Goal: Information Seeking & Learning: Check status

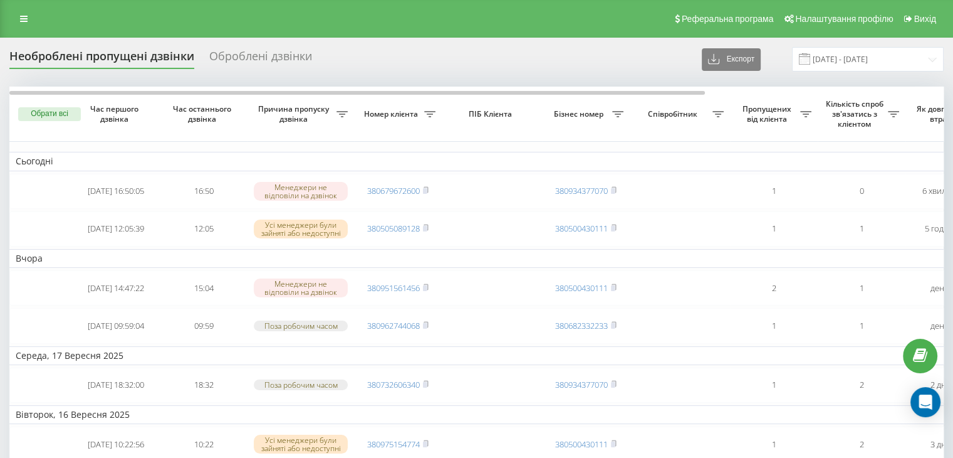
drag, startPoint x: 0, startPoint y: 0, endPoint x: 21, endPoint y: 53, distance: 56.6
click at [19, 16] on link at bounding box center [24, 19] width 23 height 18
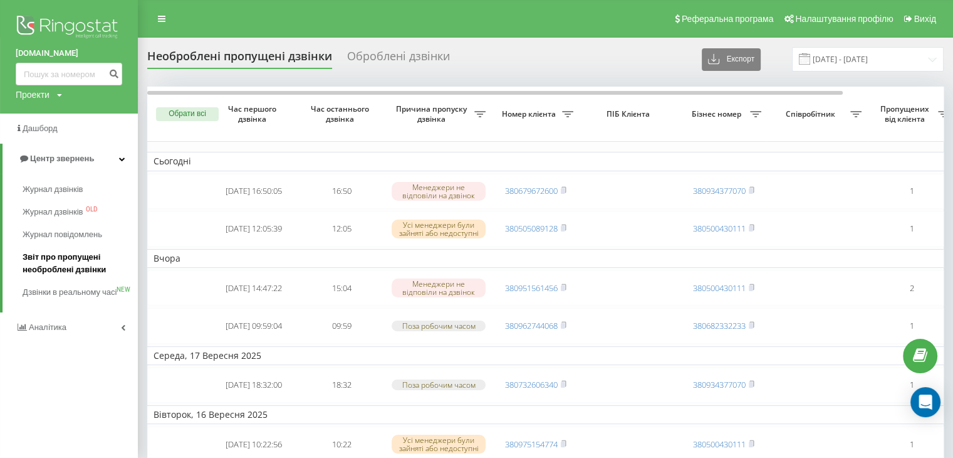
click at [45, 266] on span "Звіт про пропущені необроблені дзвінки" at bounding box center [77, 263] width 109 height 25
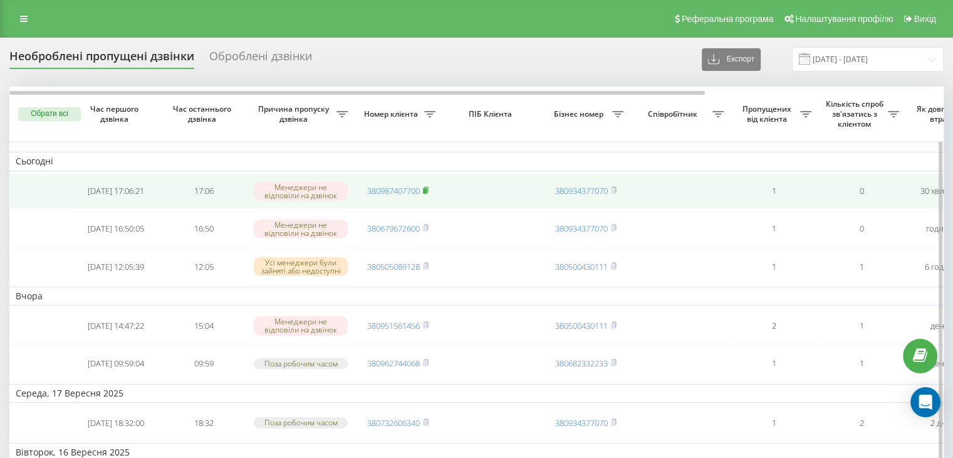
click at [428, 187] on icon at bounding box center [426, 190] width 4 height 6
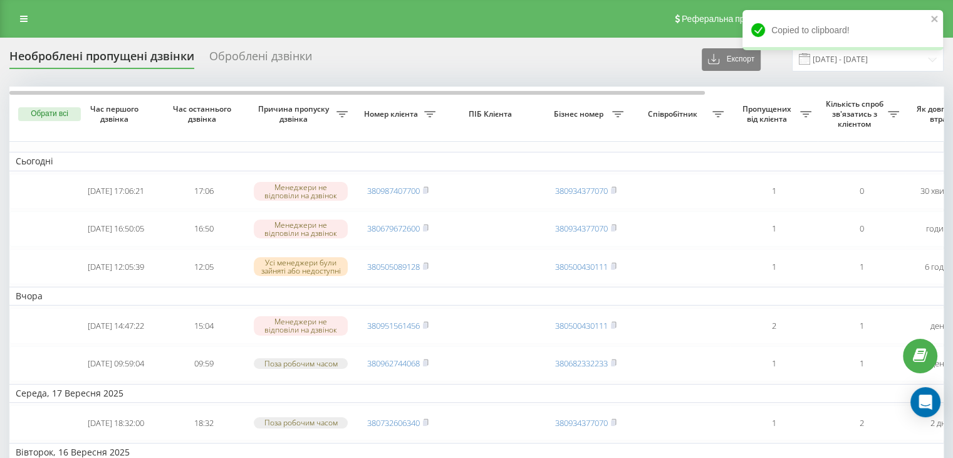
click at [29, 23] on link at bounding box center [24, 19] width 23 height 18
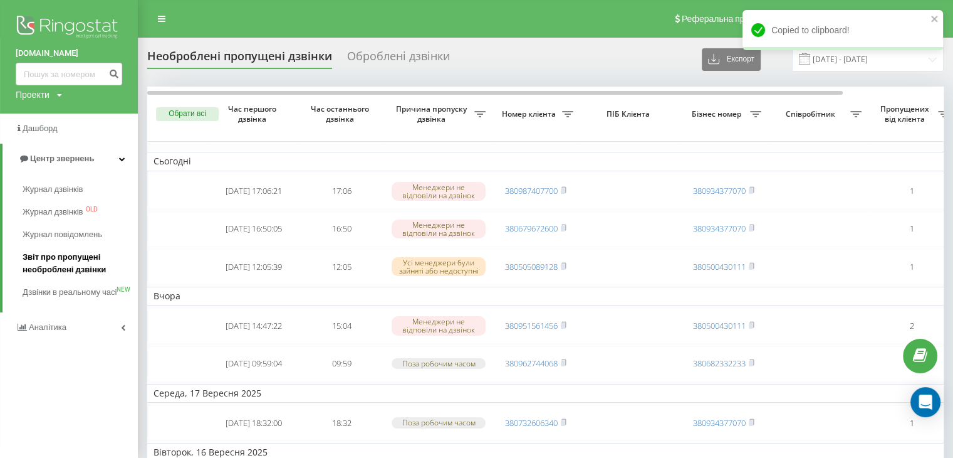
click at [59, 255] on span "Звіт про пропущені необроблені дзвінки" at bounding box center [77, 263] width 109 height 25
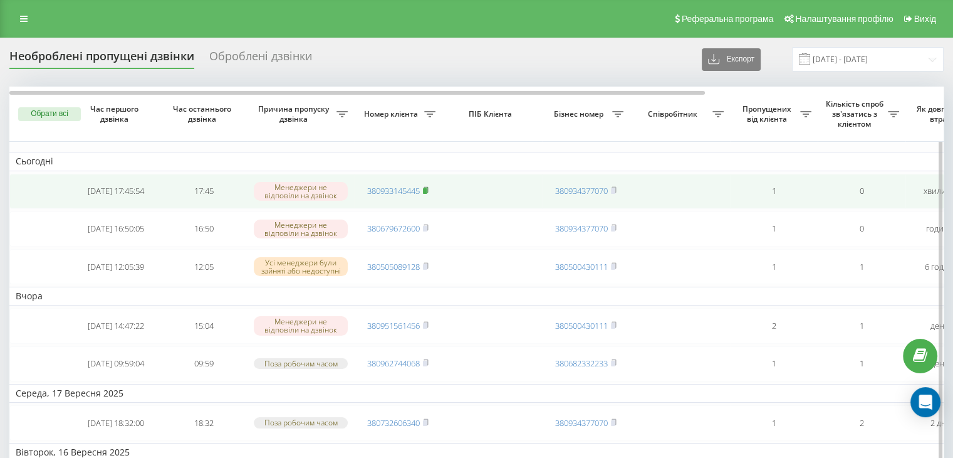
click at [427, 189] on rect at bounding box center [425, 191] width 4 height 6
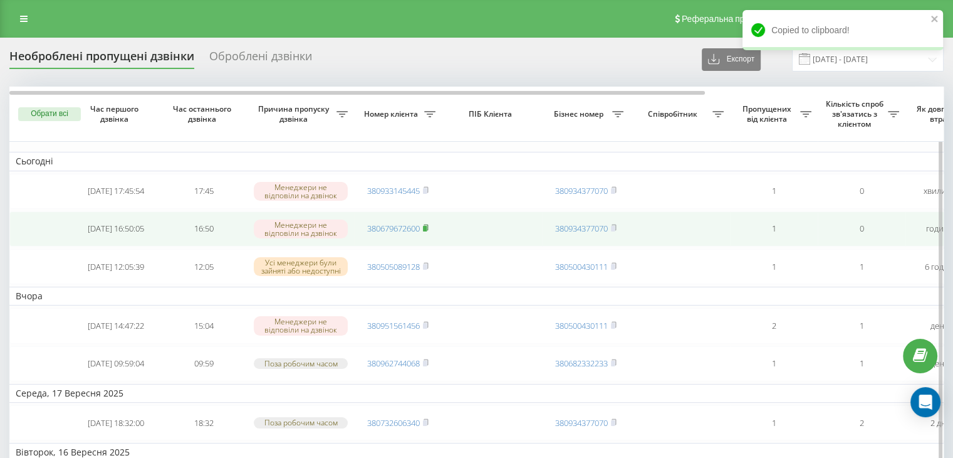
click at [427, 226] on rect at bounding box center [425, 229] width 4 height 6
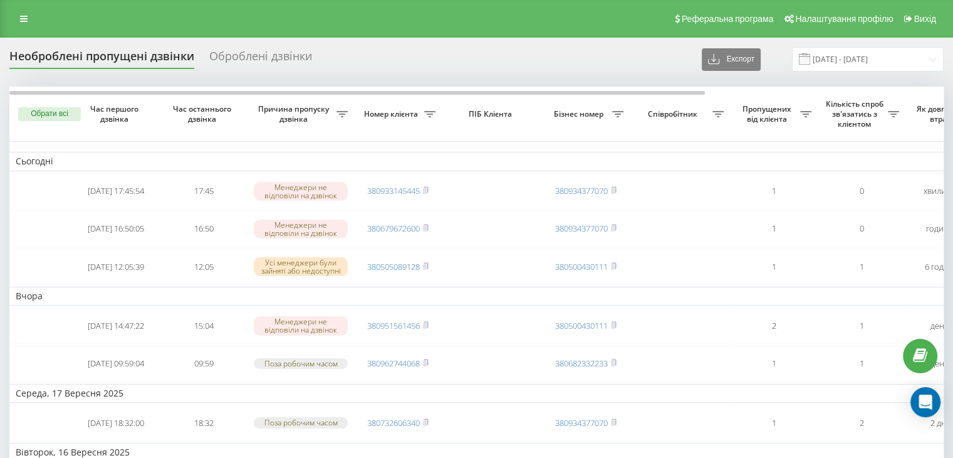
click at [453, 21] on div "Реферальна програма Налаштування профілю Вихід" at bounding box center [476, 19] width 953 height 38
drag, startPoint x: 25, startPoint y: 17, endPoint x: 29, endPoint y: 46, distance: 29.2
click at [25, 17] on icon at bounding box center [24, 18] width 8 height 9
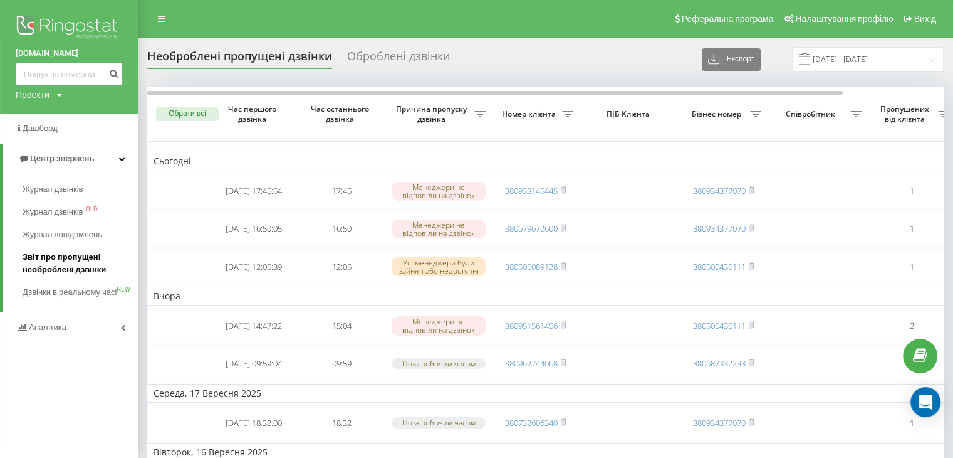
click at [58, 246] on link "Звіт про пропущені необроблені дзвінки" at bounding box center [80, 263] width 115 height 35
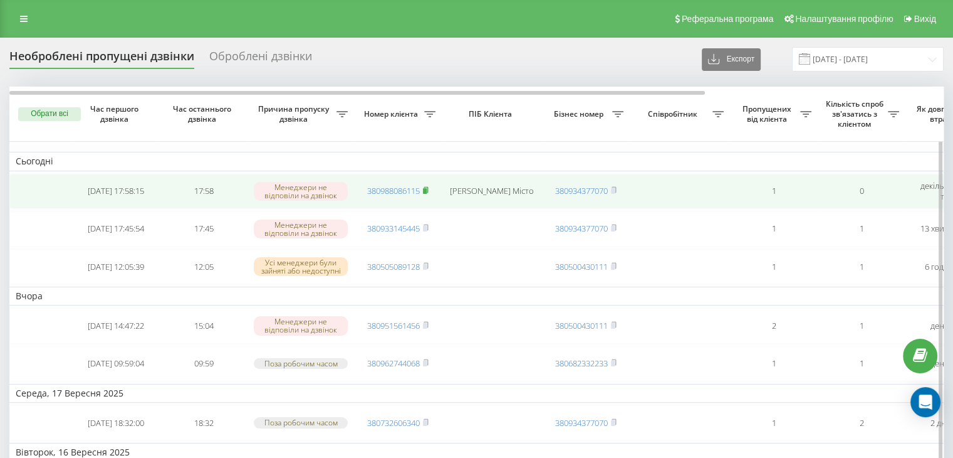
click at [426, 191] on rect at bounding box center [425, 191] width 4 height 6
